Goal: Transaction & Acquisition: Purchase product/service

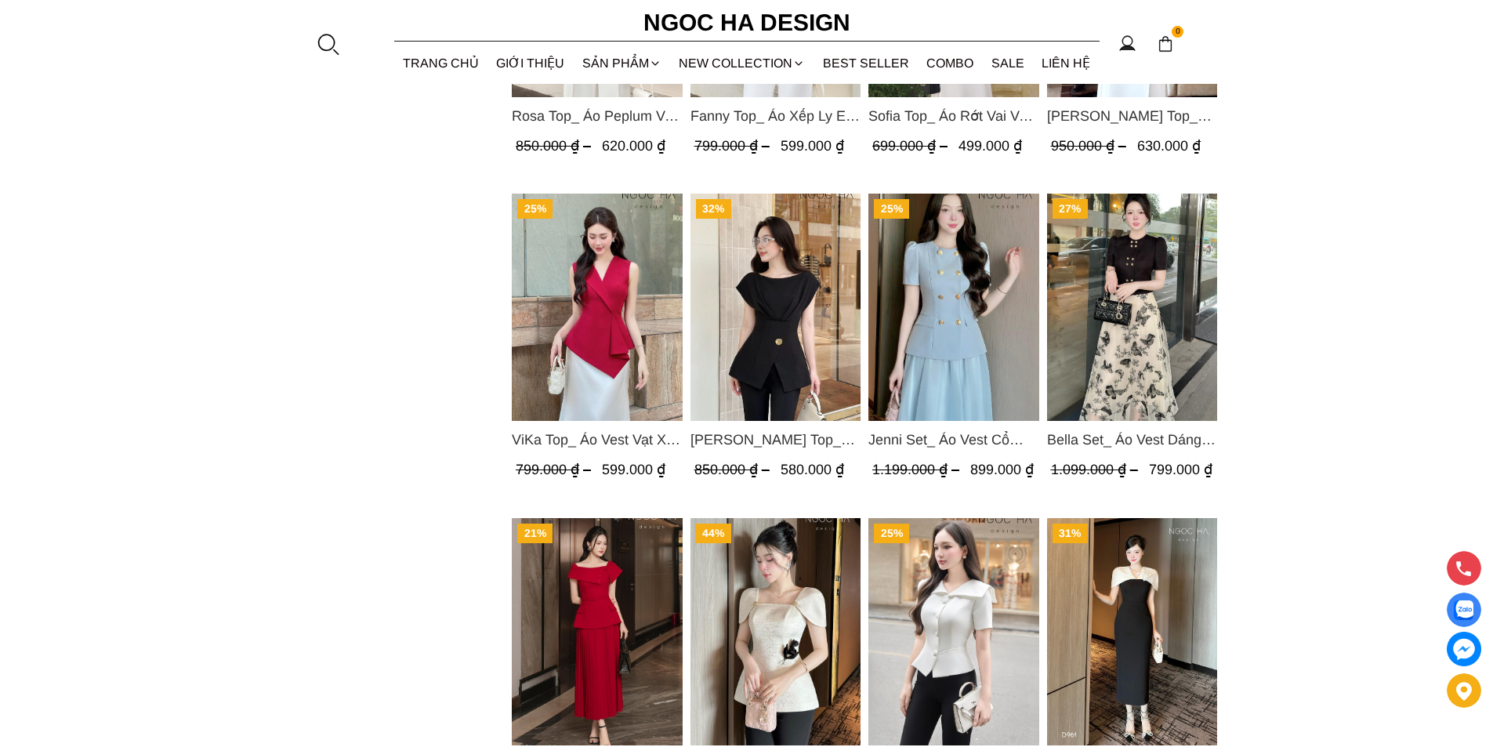
scroll to position [1410, 0]
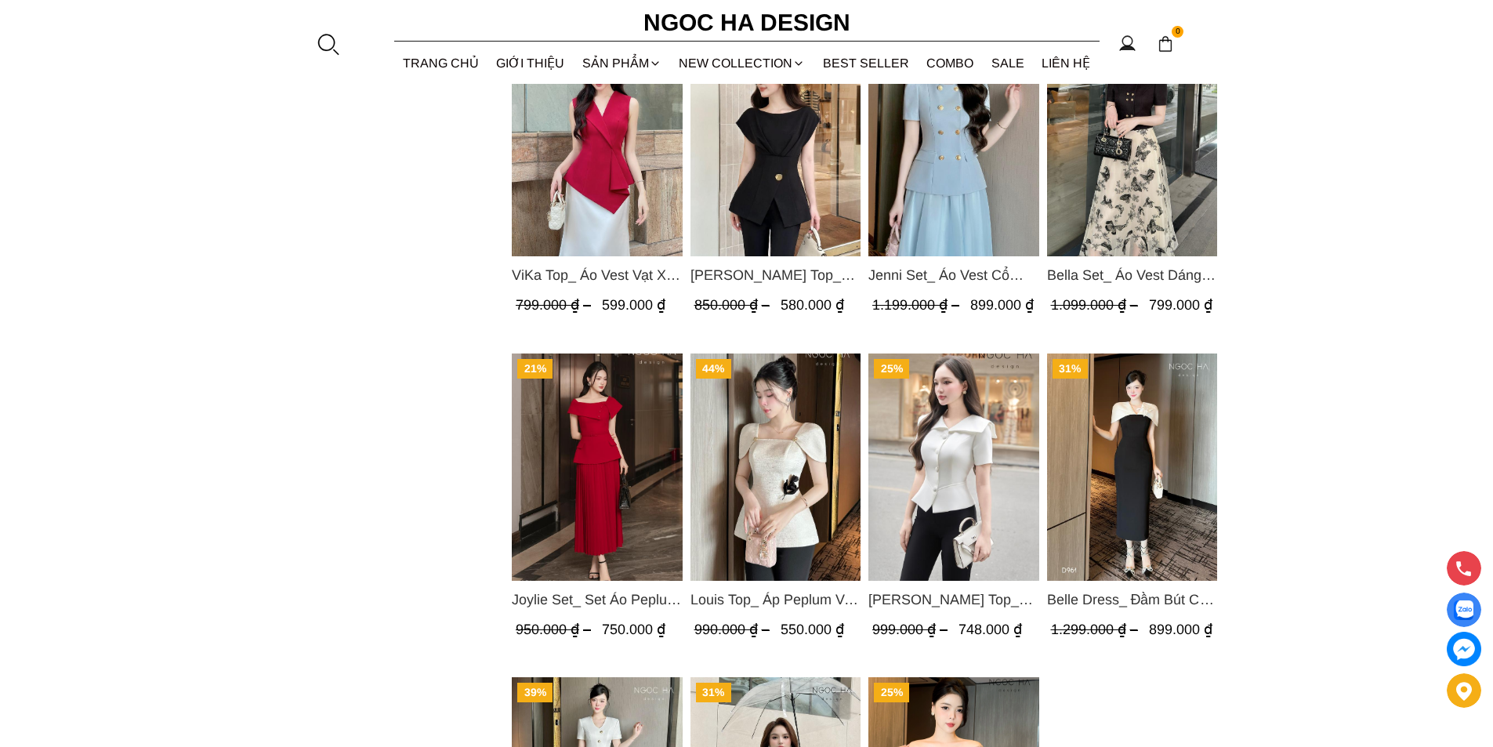
click at [585, 219] on img "Product image - ViKa Top_ Áo Vest Vạt Xếp Chéo màu Đỏ A1053" at bounding box center [597, 142] width 171 height 227
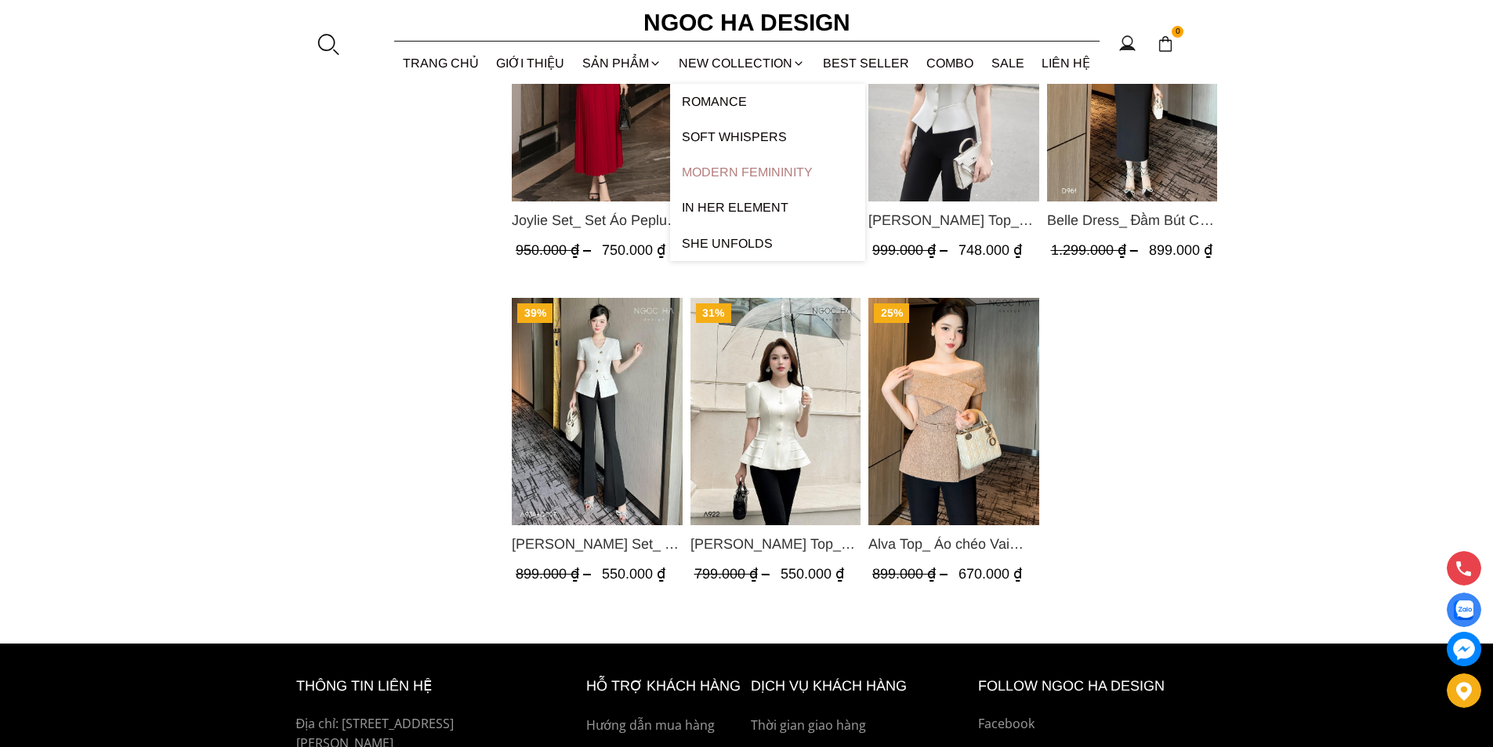
scroll to position [1646, 0]
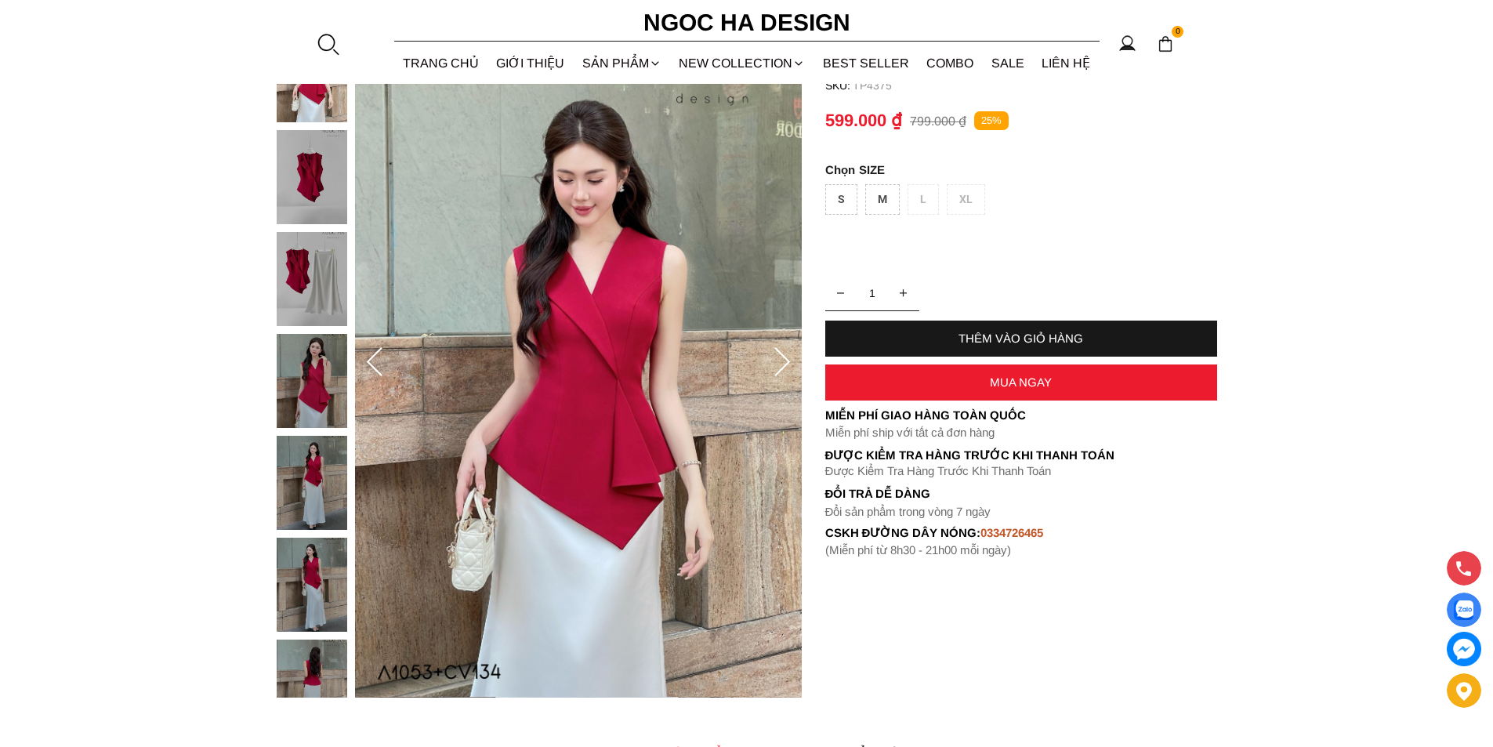
scroll to position [157, 0]
click at [328, 476] on img at bounding box center [312, 482] width 71 height 94
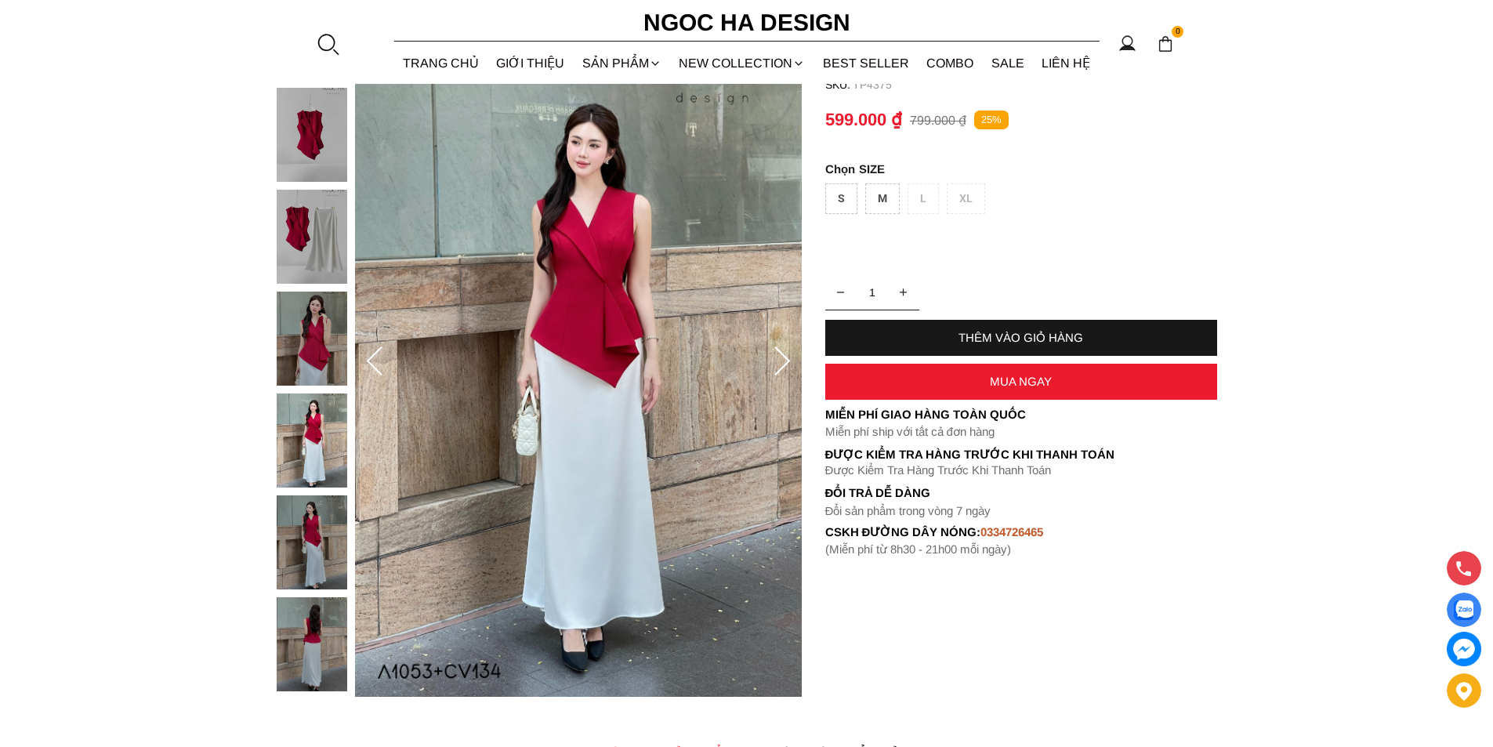
click at [320, 544] on img at bounding box center [312, 542] width 71 height 94
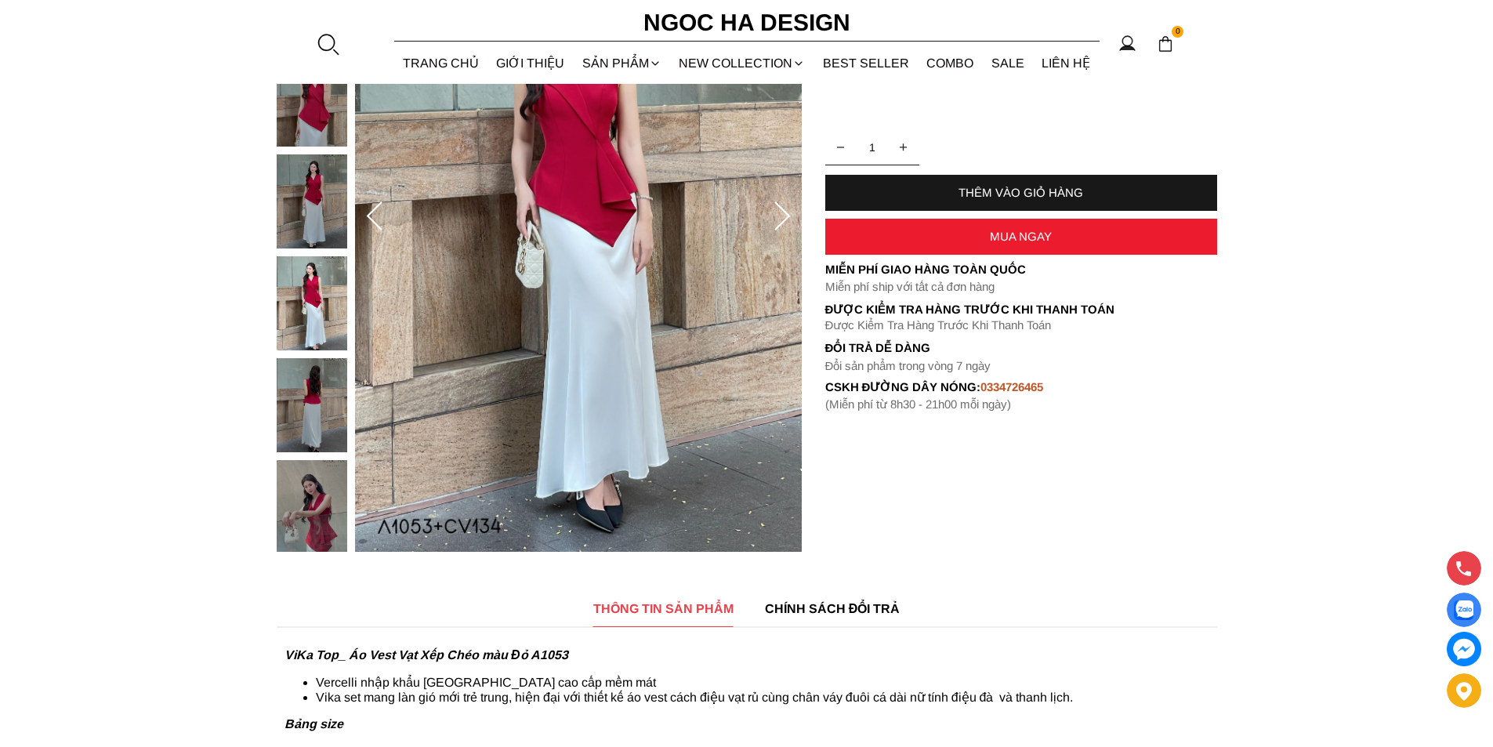
scroll to position [313, 0]
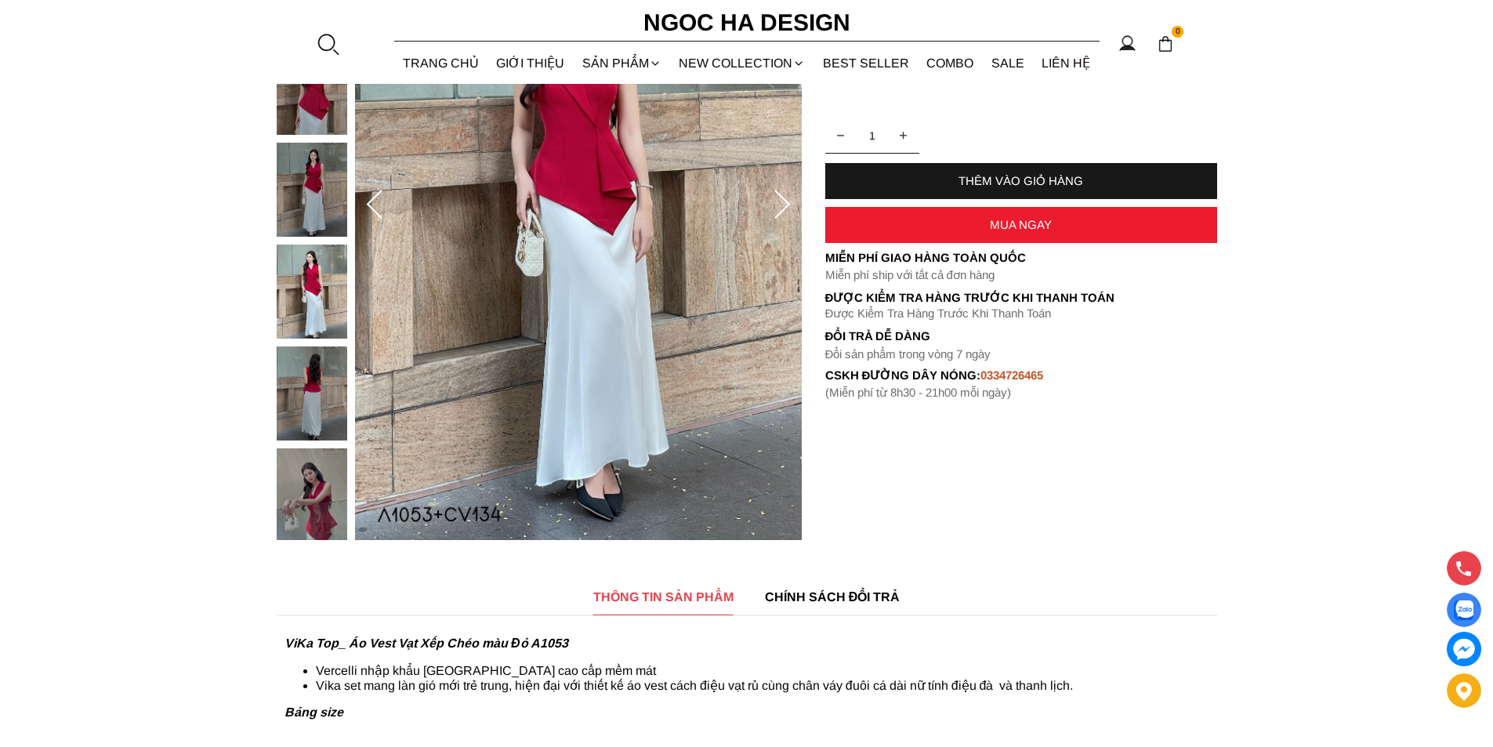
click at [319, 499] on img at bounding box center [312, 495] width 71 height 94
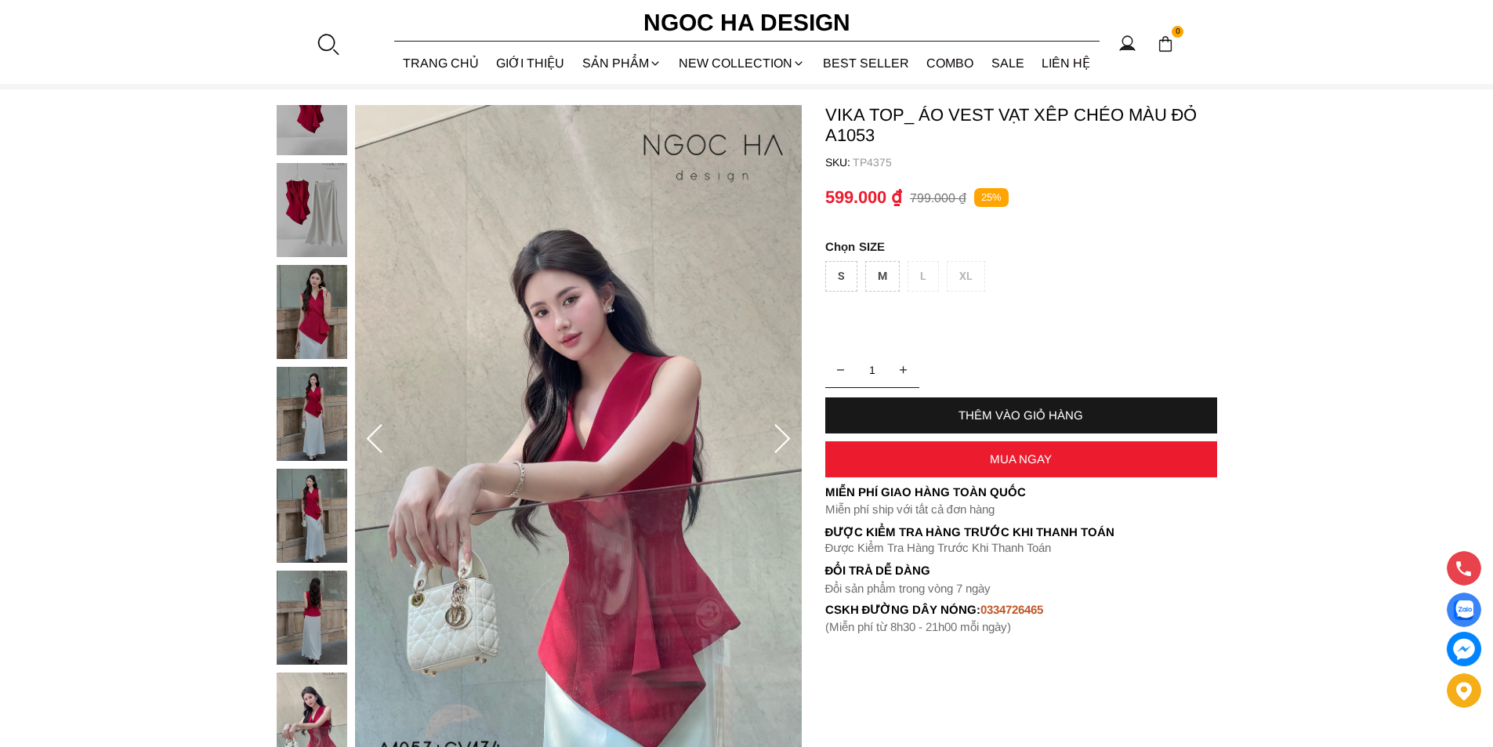
scroll to position [78, 0]
